Goal: Find specific page/section: Find specific page/section

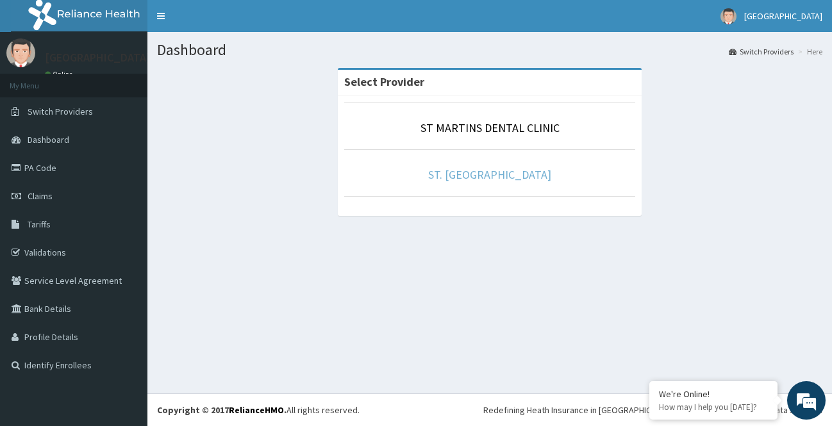
click at [459, 174] on link "ST. [GEOGRAPHIC_DATA]" at bounding box center [489, 174] width 123 height 15
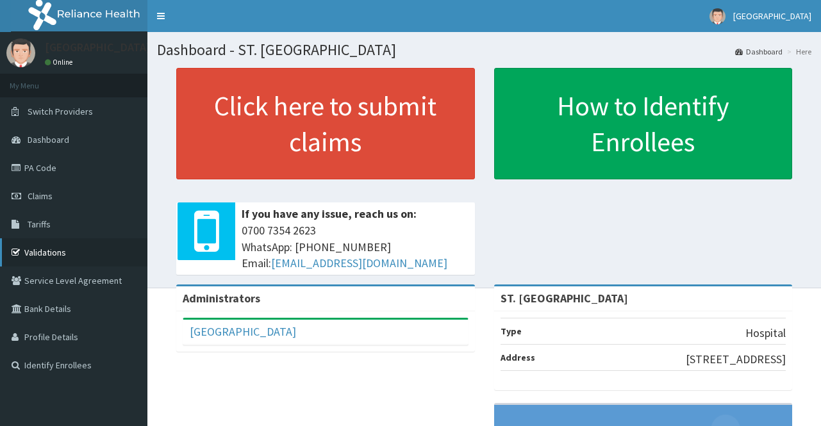
click at [37, 246] on link "Validations" at bounding box center [73, 252] width 147 height 28
